Goal: Ask a question: Seek information or help from site administrators or community

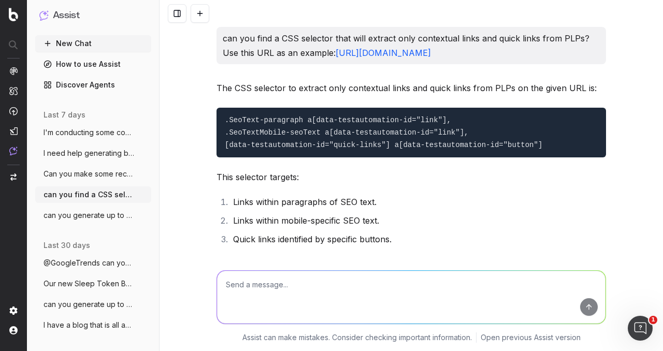
scroll to position [5040, 0]
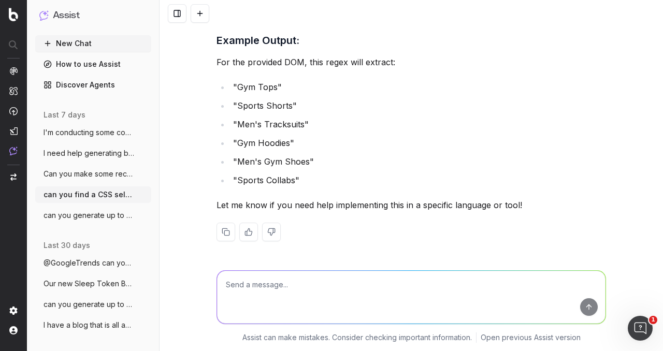
click at [81, 133] on span "I'm conducting some competitor research" at bounding box center [88, 132] width 91 height 10
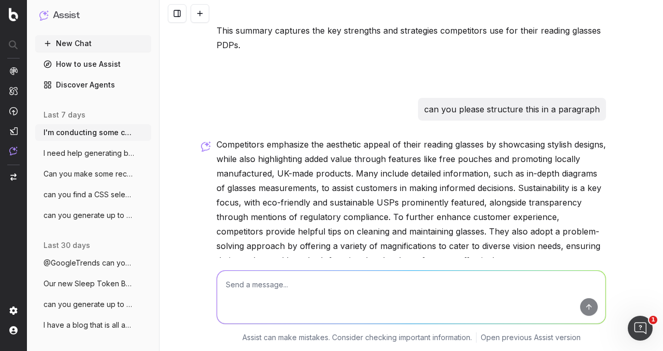
scroll to position [5125, 0]
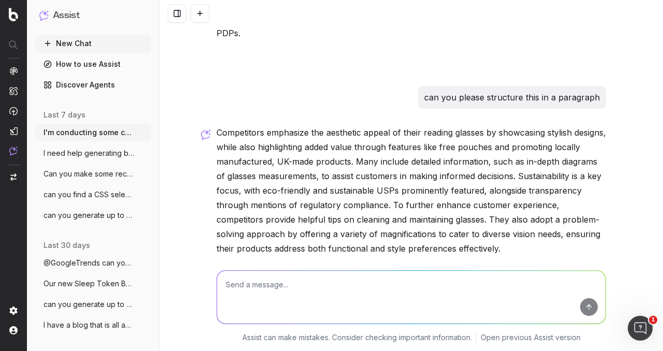
click at [286, 301] on textarea at bounding box center [411, 297] width 388 height 53
click at [237, 307] on textarea "I'm improving our reading glasses PDP product short descriptions. can you help?" at bounding box center [411, 297] width 388 height 53
paste textarea "[URL][DOMAIN_NAME]"
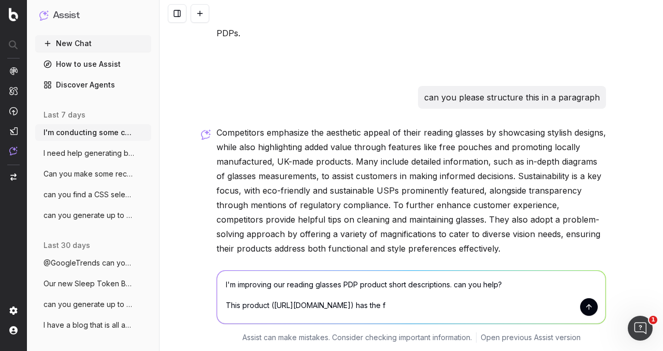
scroll to position [5131, 0]
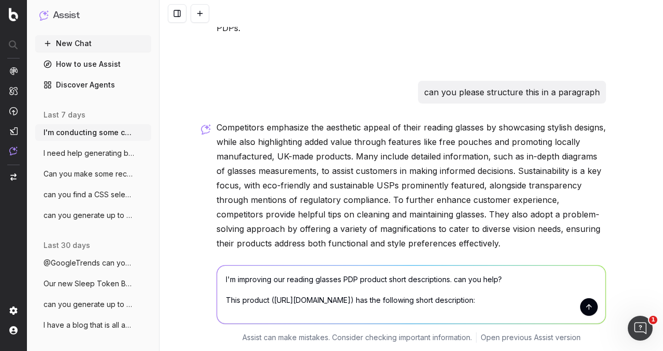
paste textarea "If you’re looking for some stylish specs then this pair is for you!"
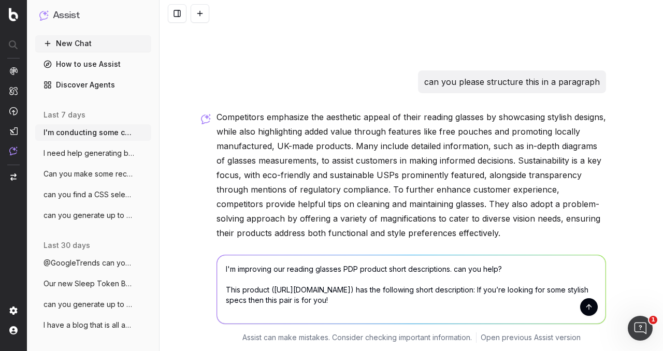
scroll to position [5151, 0]
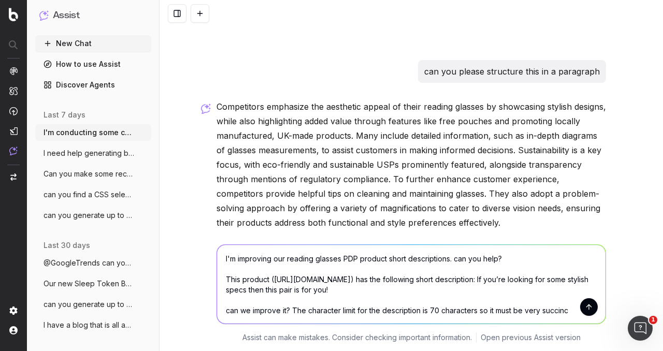
type textarea "I'm improving our reading glasses PDP product short descriptions. can you help?…"
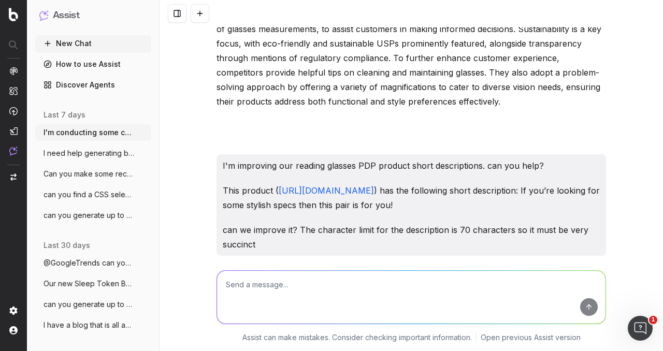
scroll to position [5376, 0]
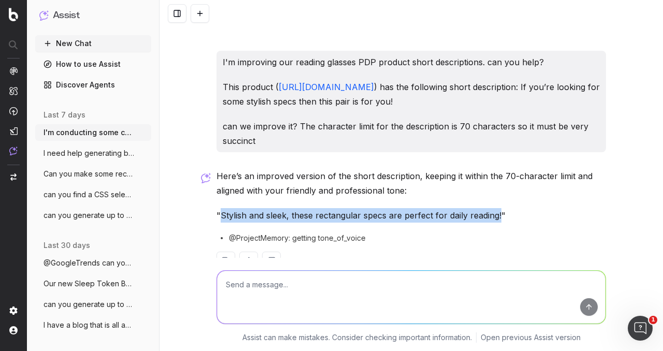
drag, startPoint x: 218, startPoint y: 186, endPoint x: 495, endPoint y: 185, distance: 276.9
click at [495, 208] on p ""Stylish and sleek, these rectangular specs are perfect for daily reading!"" at bounding box center [410, 215] width 389 height 14
copy p "Stylish and sleek, these rectangular specs are perfect for daily reading!"
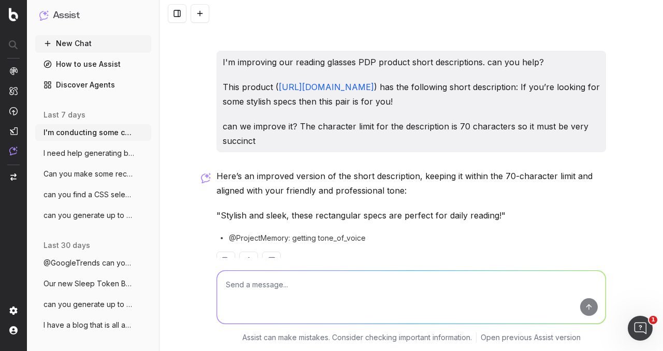
click at [256, 283] on textarea at bounding box center [411, 297] width 388 height 53
click at [383, 283] on textarea "now generate a caption for this product:" at bounding box center [411, 297] width 388 height 53
paste textarea "[URL][DOMAIN_NAME]"
type textarea "now generate a caption for this product: [URL][DOMAIN_NAME]"
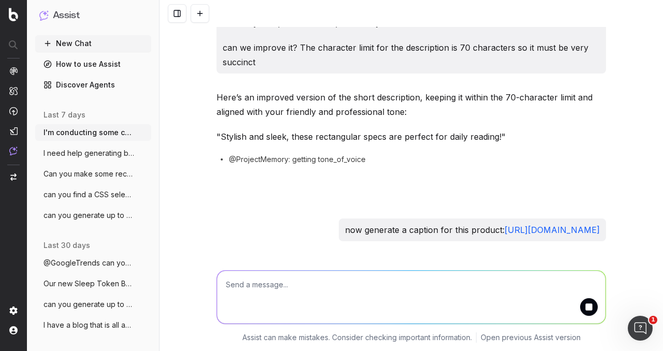
scroll to position [5490, 0]
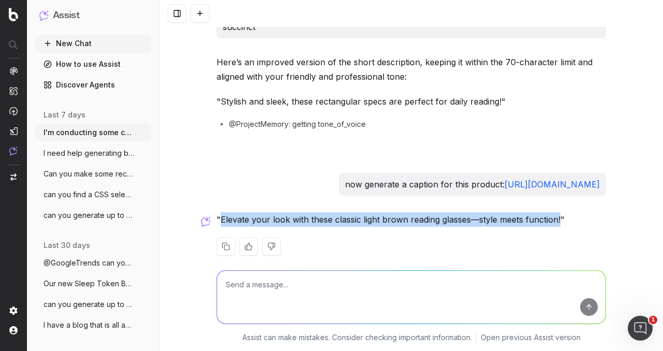
drag, startPoint x: 216, startPoint y: 203, endPoint x: 555, endPoint y: 204, distance: 339.0
click at [555, 212] on p ""Elevate your look with these classic light brown reading glasses—style meets f…" at bounding box center [410, 219] width 389 height 14
copy p "Elevate your look with these classic light brown reading glasses—style meets fu…"
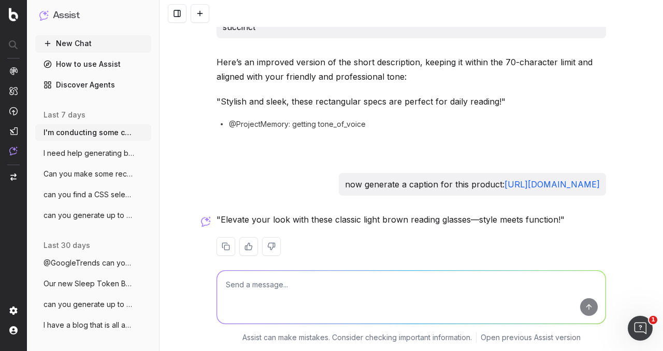
click at [276, 293] on textarea at bounding box center [411, 297] width 388 height 53
paste textarea "[URL][DOMAIN_NAME]"
type textarea "now generate one for this product: [URL][DOMAIN_NAME] - it comes with a grey ca…"
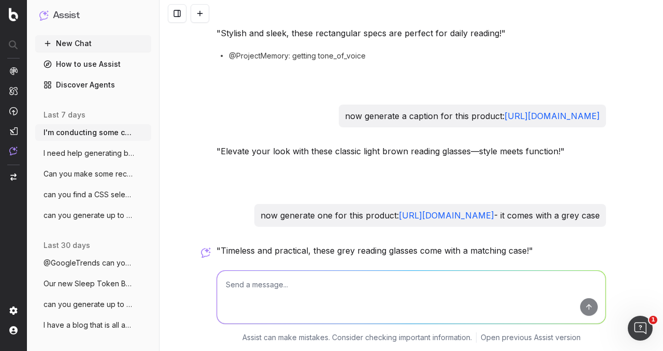
scroll to position [5604, 0]
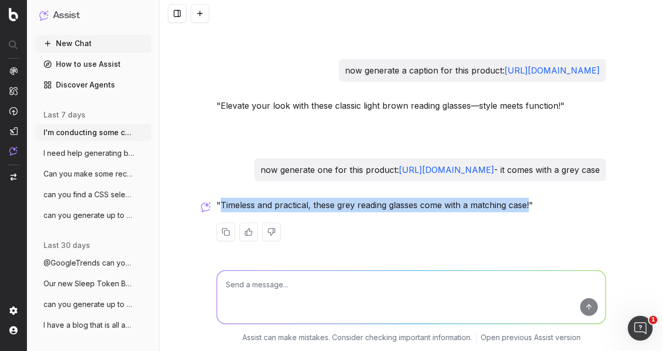
drag, startPoint x: 215, startPoint y: 203, endPoint x: 527, endPoint y: 211, distance: 311.7
click at [527, 211] on p ""Timeless and practical, these grey reading glasses come with a matching case!"" at bounding box center [410, 205] width 389 height 14
copy p "Timeless and practical, these grey reading glasses come with a matching case!"
